Goal: Task Accomplishment & Management: Manage account settings

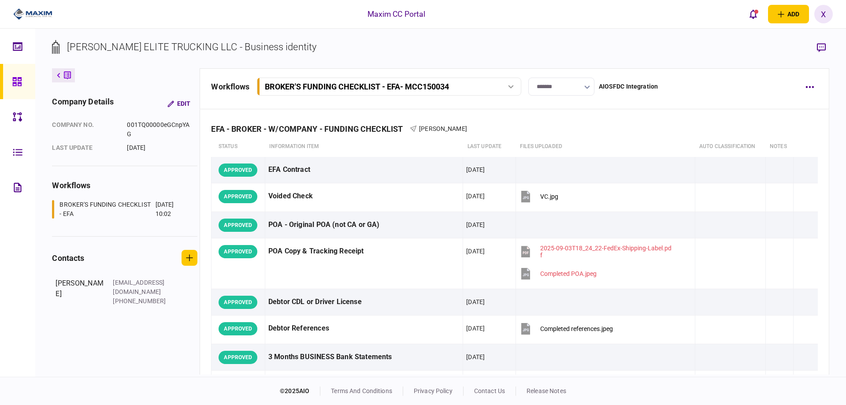
click at [581, 83] on input "*******" at bounding box center [562, 87] width 66 height 18
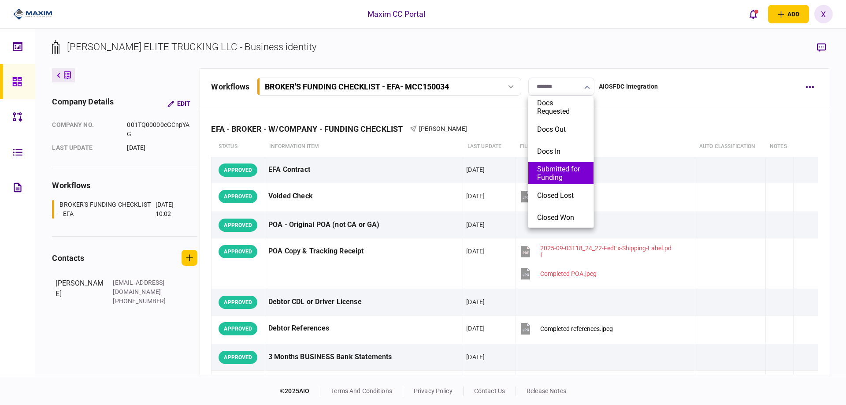
click at [572, 171] on button "Submitted for Funding" at bounding box center [561, 173] width 48 height 17
type input "**********"
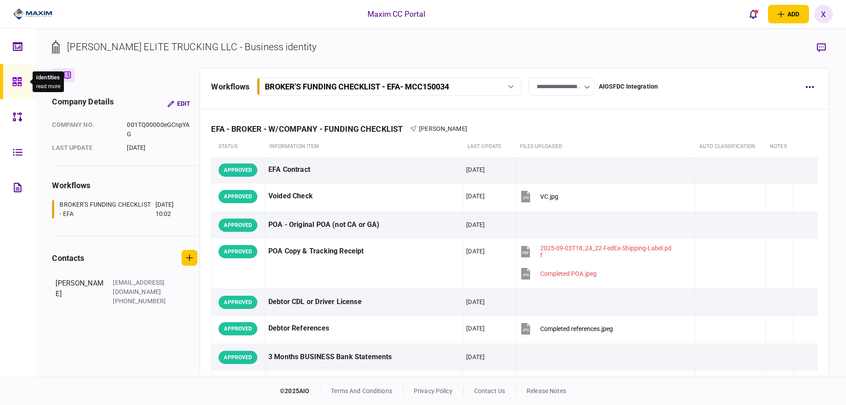
click at [21, 86] on icon at bounding box center [17, 82] width 10 height 10
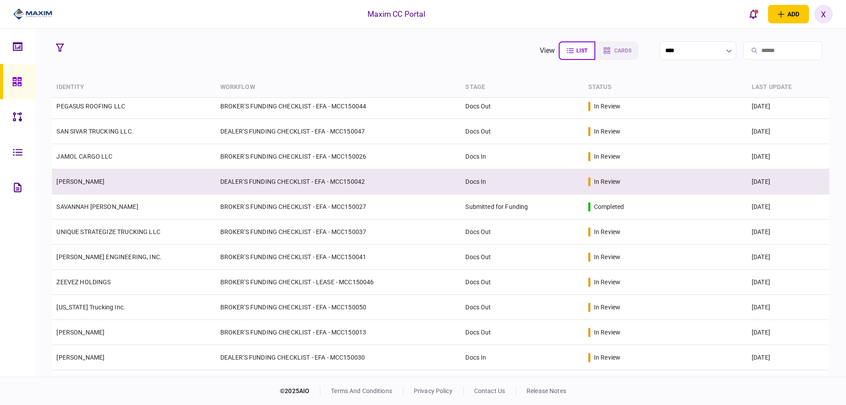
scroll to position [88, 0]
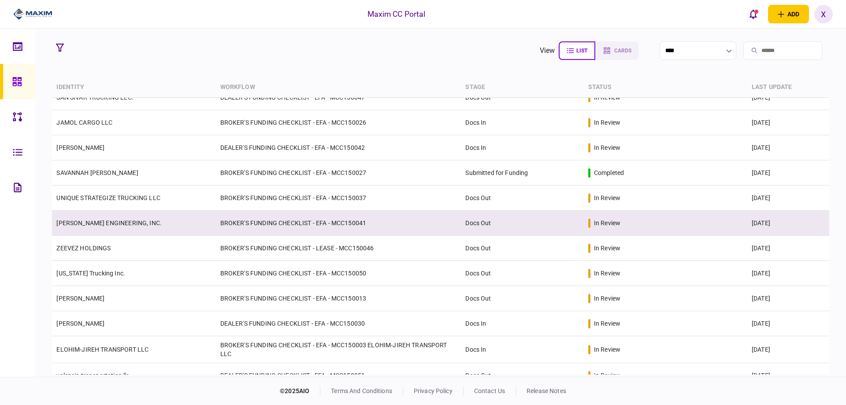
click at [102, 220] on link "[PERSON_NAME] ENGINEERING, INC." at bounding box center [108, 223] width 105 height 7
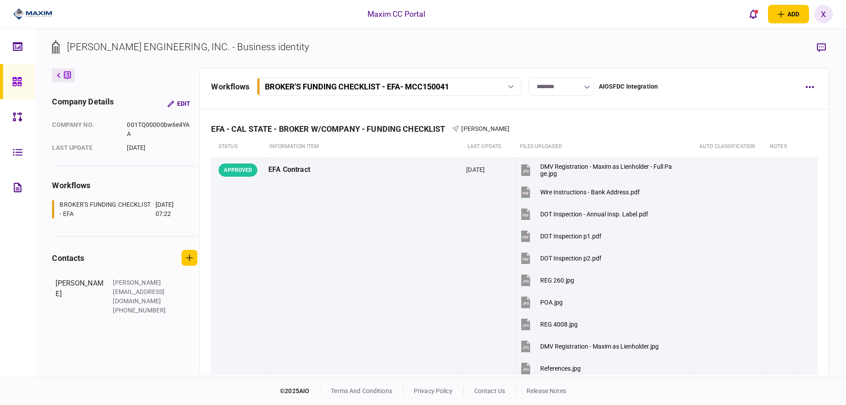
click at [553, 88] on input "********" at bounding box center [562, 87] width 66 height 18
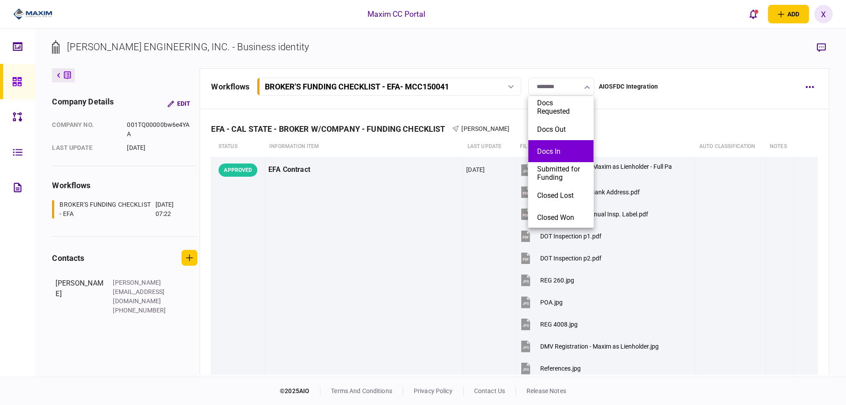
click at [566, 145] on li "Docs In" at bounding box center [561, 151] width 65 height 22
type input "*******"
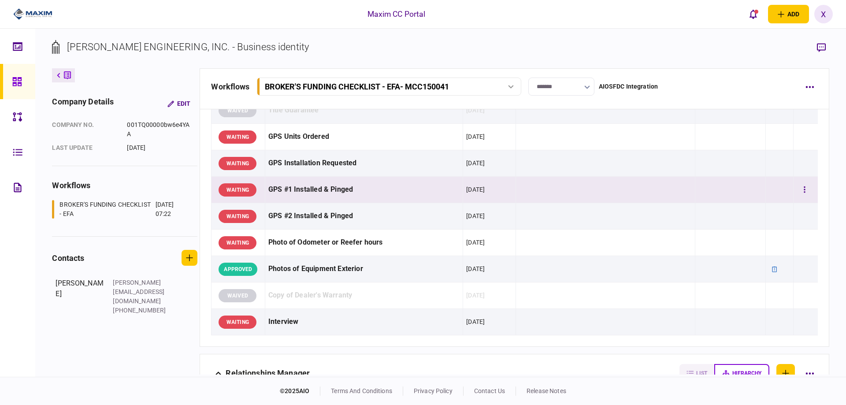
scroll to position [1058, 0]
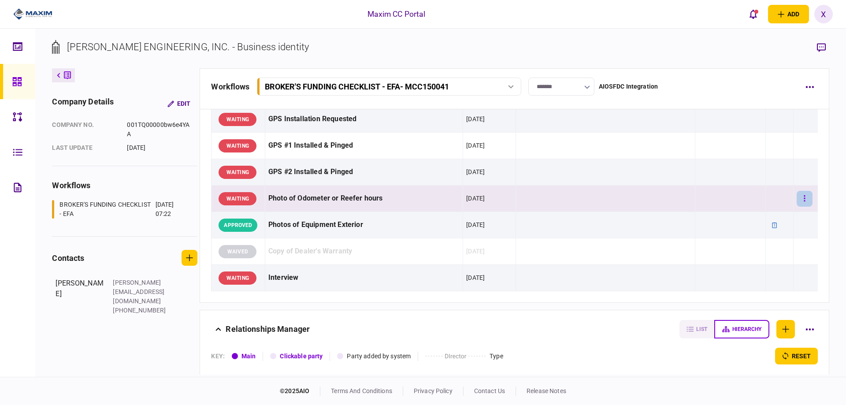
click at [804, 195] on icon "button" at bounding box center [805, 198] width 2 height 8
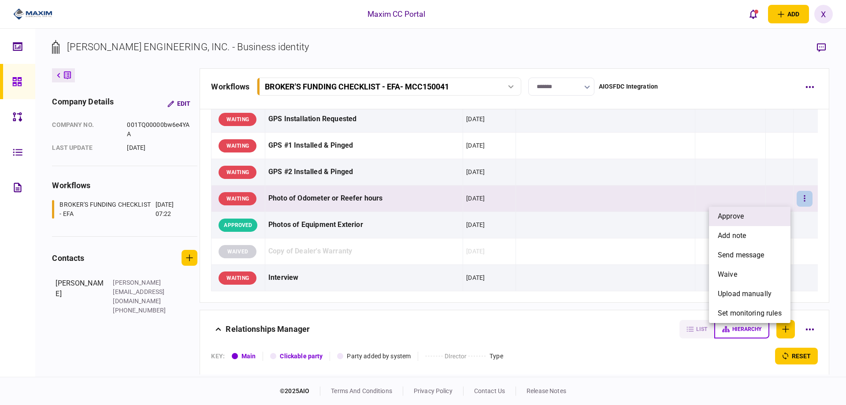
click at [781, 216] on li "approve" at bounding box center [750, 216] width 82 height 19
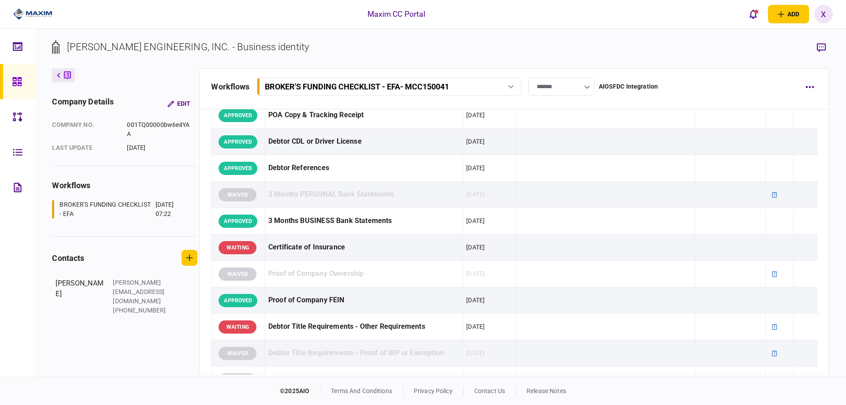
scroll to position [441, 0]
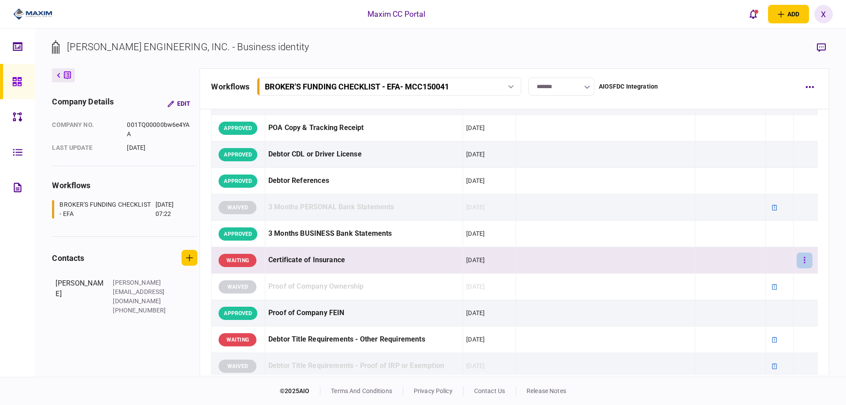
click at [797, 260] on button "button" at bounding box center [805, 261] width 16 height 16
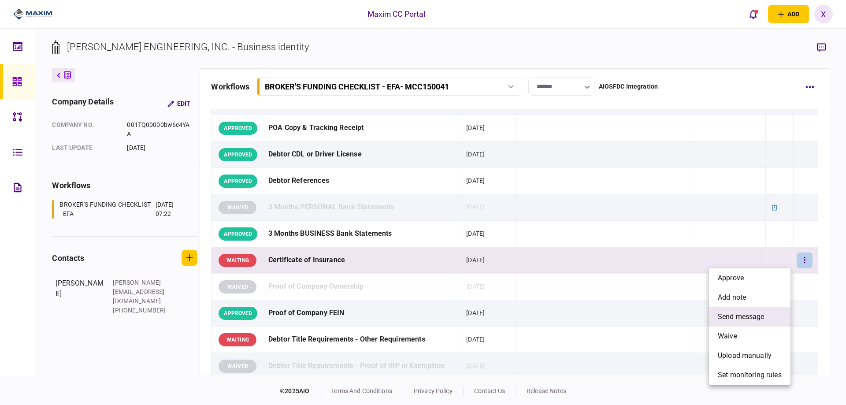
click at [764, 312] on span "send message" at bounding box center [741, 317] width 47 height 11
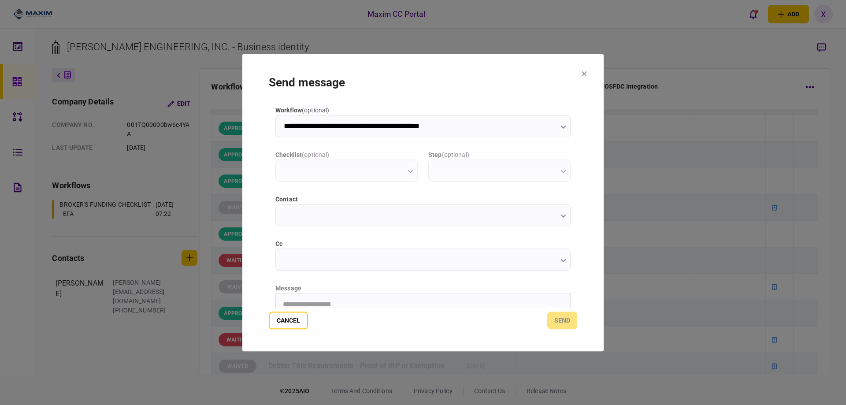
scroll to position [0, 0]
type input "**********"
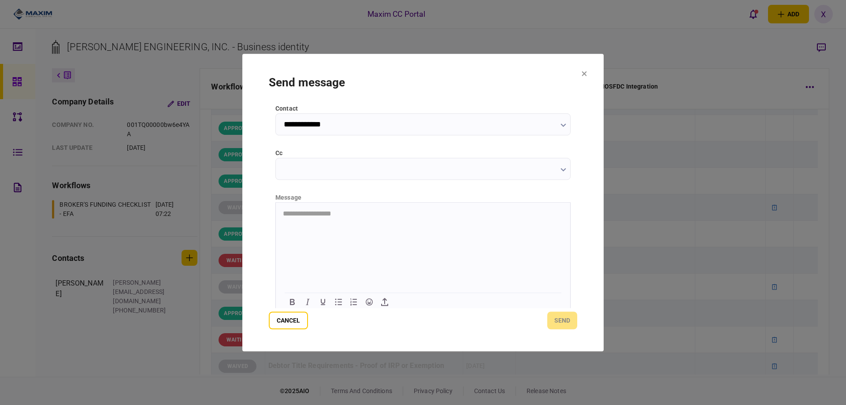
scroll to position [95, 0]
click at [329, 215] on html at bounding box center [423, 209] width 294 height 22
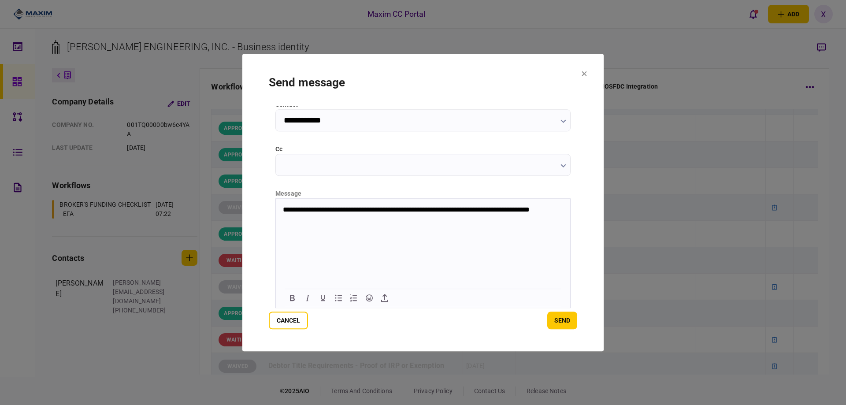
drag, startPoint x: 318, startPoint y: 222, endPoint x: 300, endPoint y: 222, distance: 18.5
click at [329, 210] on html "**********" at bounding box center [423, 213] width 294 height 30
drag, startPoint x: 305, startPoint y: 216, endPoint x: 418, endPoint y: 205, distance: 113.3
click at [418, 205] on p "**********" at bounding box center [422, 213] width 279 height 16
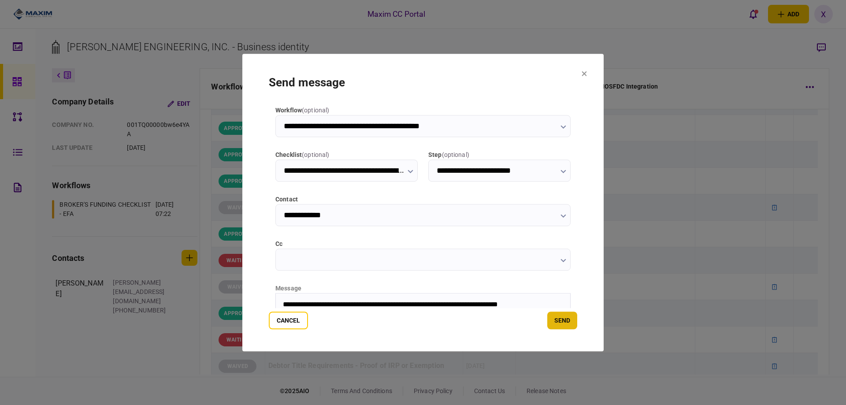
click at [563, 325] on button "send" at bounding box center [563, 321] width 30 height 18
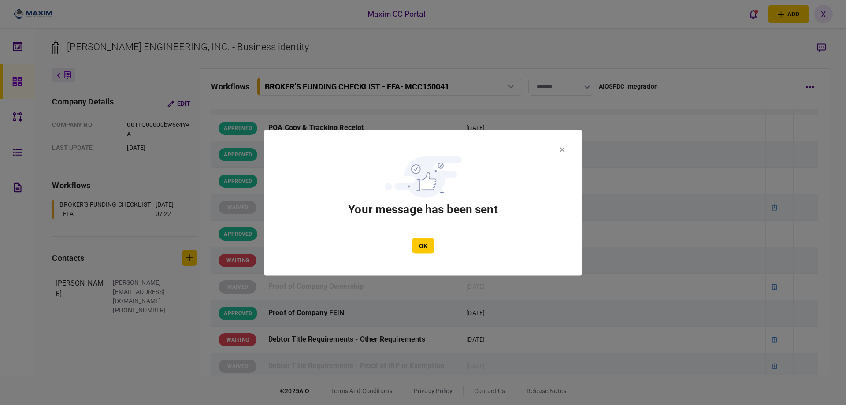
click at [435, 249] on div "OK" at bounding box center [423, 246] width 265 height 16
click at [423, 243] on button "OK" at bounding box center [423, 246] width 22 height 16
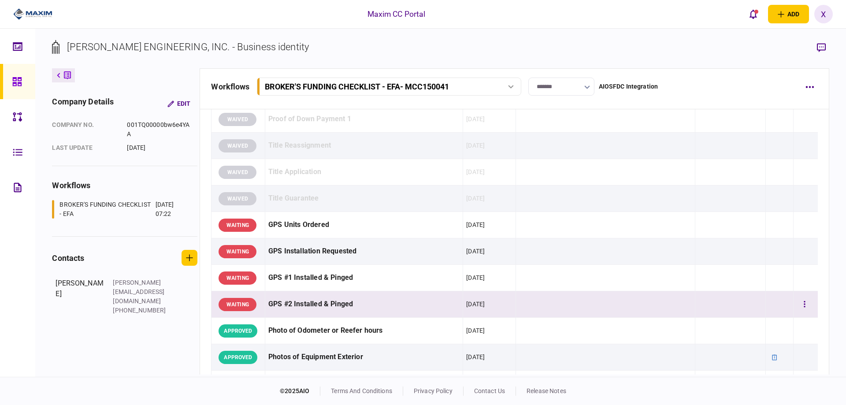
scroll to position [794, 0]
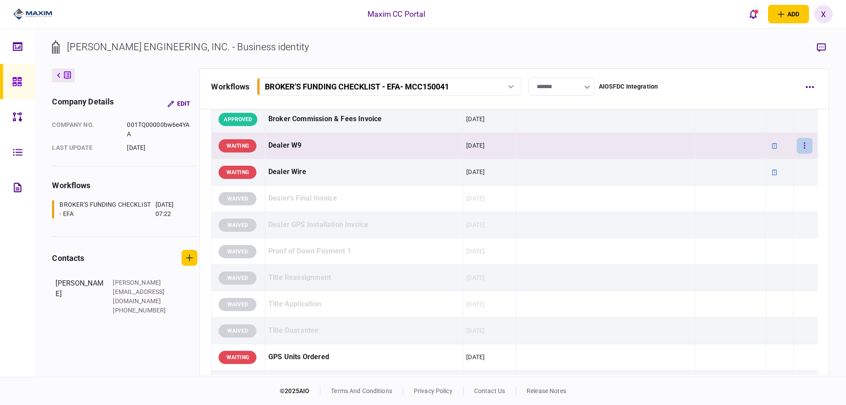
click at [797, 140] on button "button" at bounding box center [805, 146] width 16 height 16
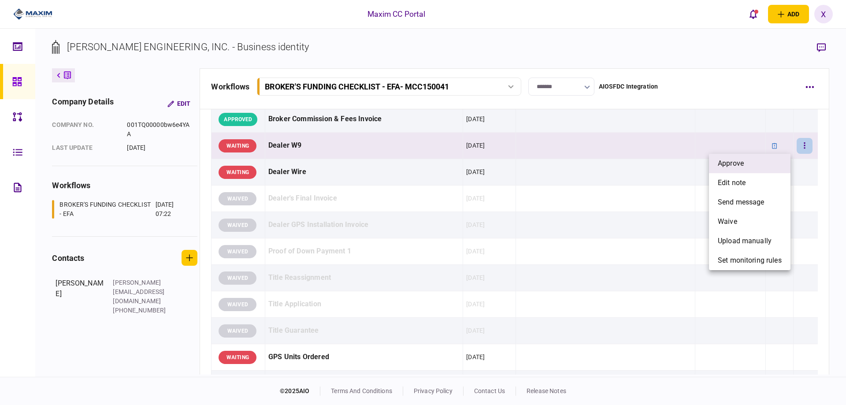
click at [733, 158] on span "approve" at bounding box center [731, 163] width 26 height 11
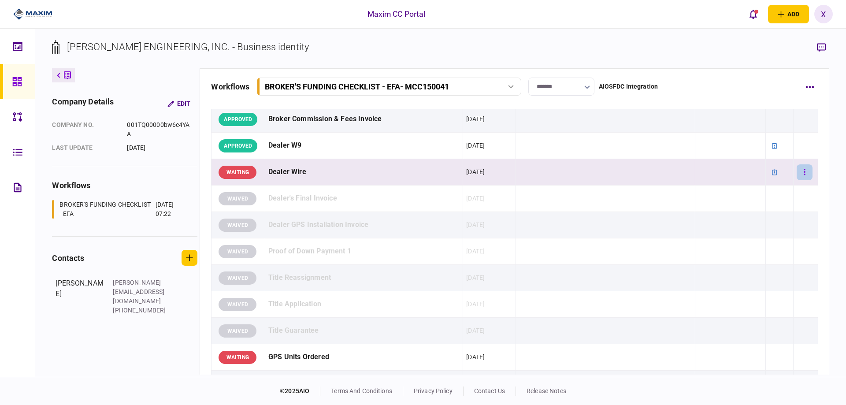
click at [799, 171] on button "button" at bounding box center [805, 172] width 16 height 16
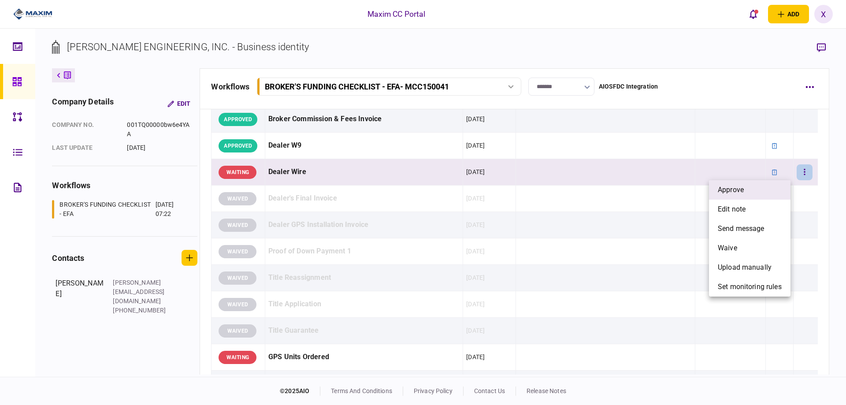
click at [782, 187] on li "approve" at bounding box center [750, 189] width 82 height 19
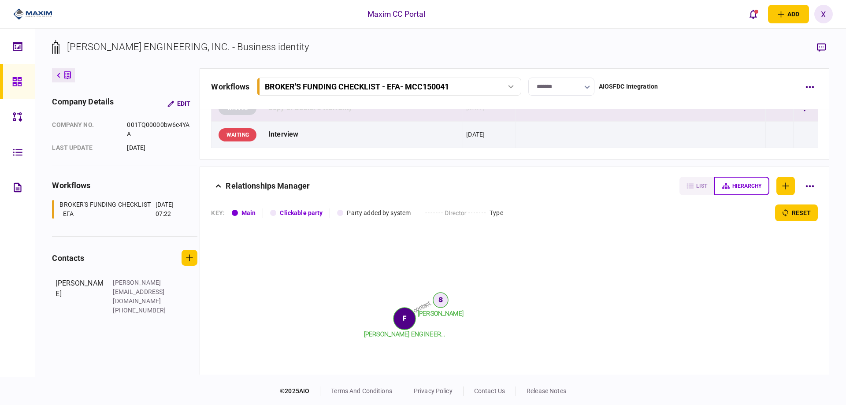
scroll to position [1281, 0]
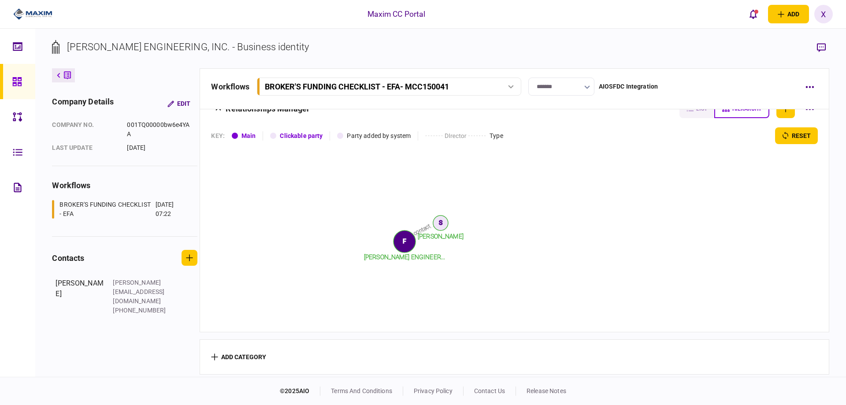
click at [31, 8] on img at bounding box center [32, 13] width 39 height 13
click at [28, 11] on img at bounding box center [32, 13] width 39 height 13
click at [37, 13] on img at bounding box center [32, 13] width 39 height 13
click at [13, 78] on icon at bounding box center [16, 81] width 9 height 9
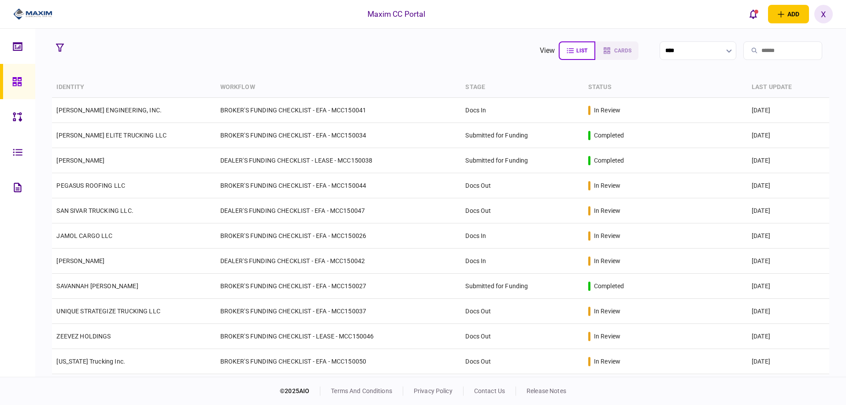
click at [26, 8] on img at bounding box center [32, 13] width 39 height 13
click at [38, 11] on img at bounding box center [32, 13] width 39 height 13
